Goal: Check status: Check status

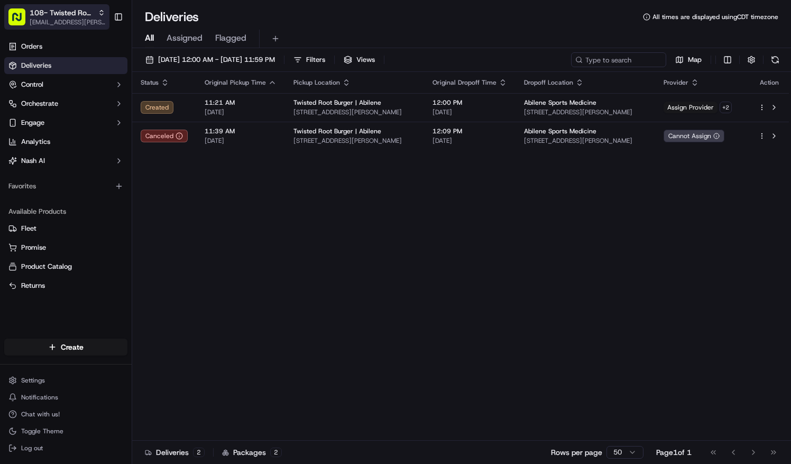
click at [88, 22] on span "[EMAIL_ADDRESS][PERSON_NAME][DOMAIN_NAME]" at bounding box center [68, 22] width 76 height 8
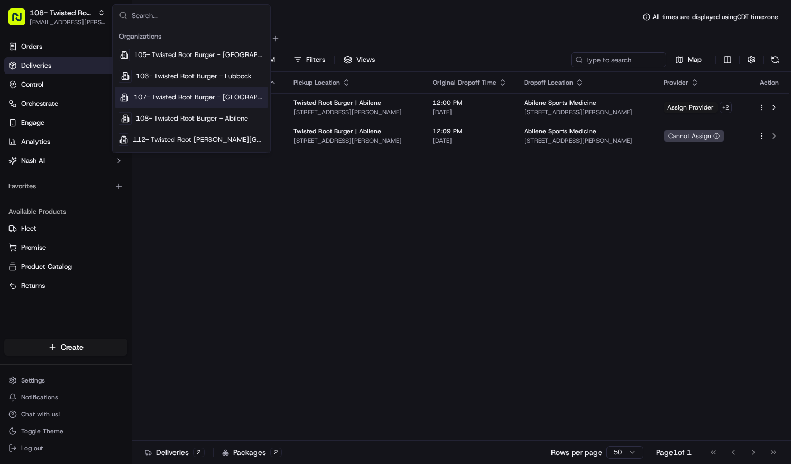
click at [439, 300] on div "Status Original Pickup Time Pickup Location Original Dropoff Time Dropoff Locat…" at bounding box center [460, 256] width 657 height 368
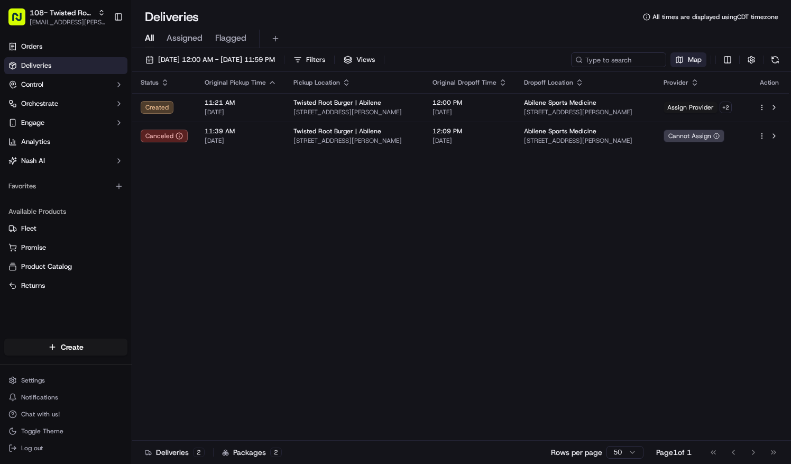
click at [691, 57] on span "Map" at bounding box center [695, 60] width 14 height 10
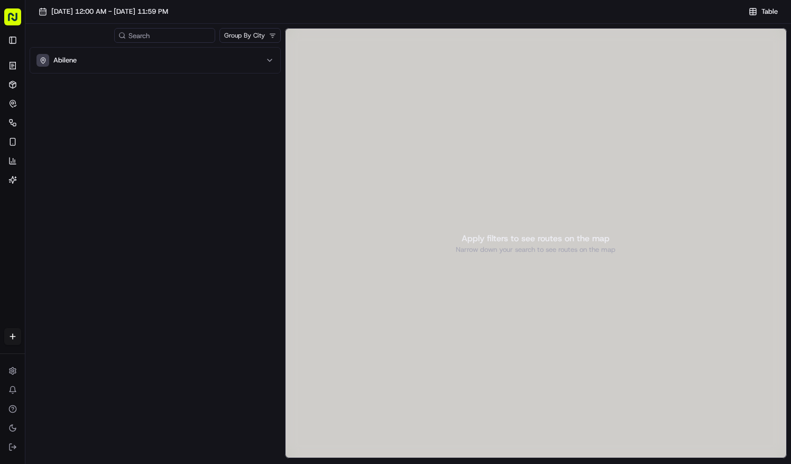
click at [174, 246] on div "Abilene" at bounding box center [155, 253] width 251 height 413
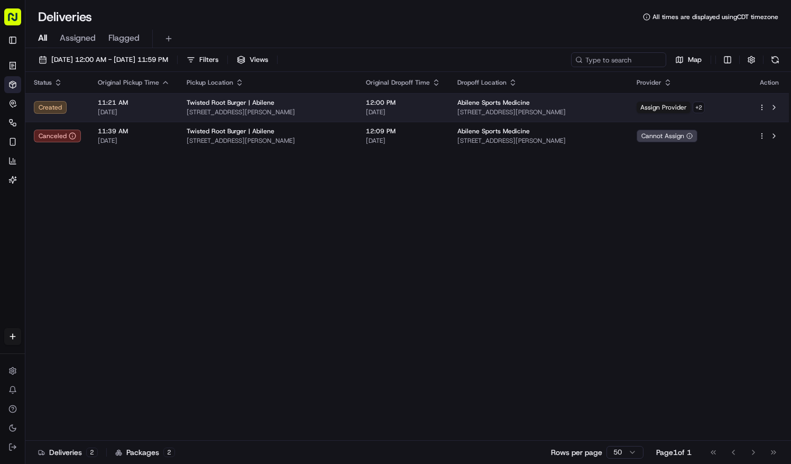
click at [205, 100] on span "Twisted Root Burger | Abilene" at bounding box center [231, 102] width 88 height 8
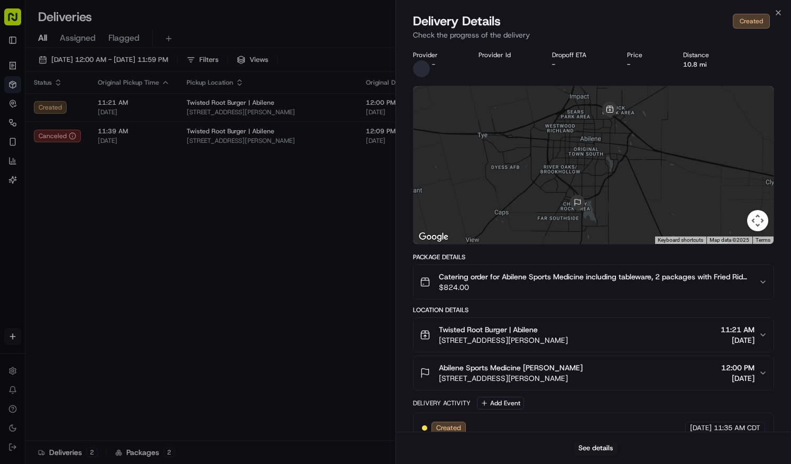
scroll to position [16, 0]
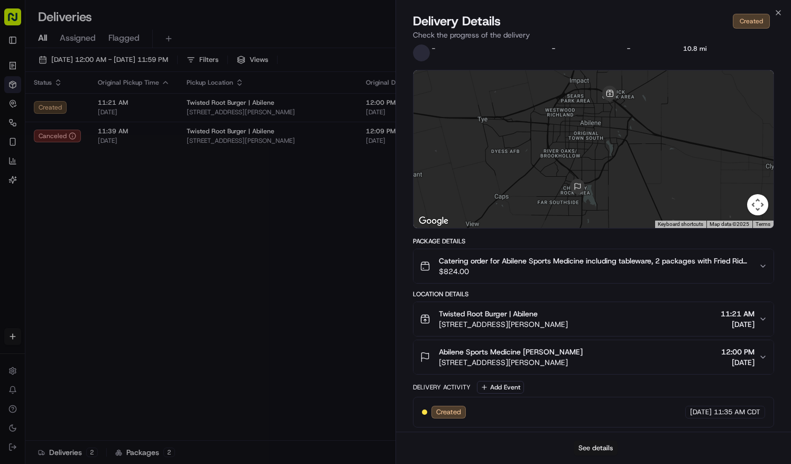
click at [598, 451] on button "See details" at bounding box center [596, 447] width 44 height 15
